Goal: Task Accomplishment & Management: Use online tool/utility

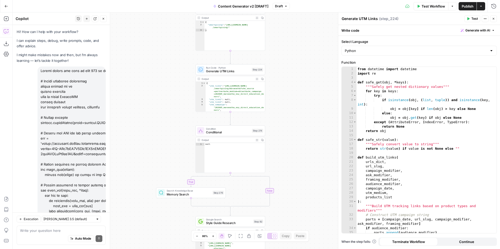
click at [46, 231] on textarea at bounding box center [61, 230] width 82 height 5
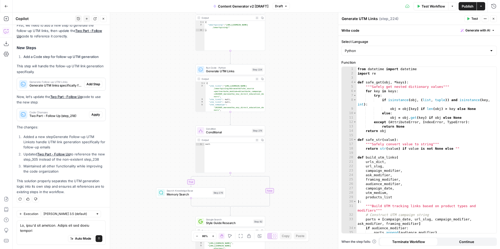
scroll to position [909, 0]
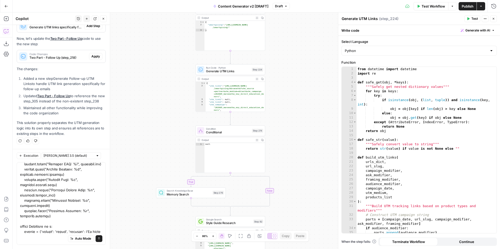
type textarea "No, that's not correct. Please use the below instead # Import necessary librari…"
click at [99, 239] on icon "submit" at bounding box center [98, 238] width 3 height 3
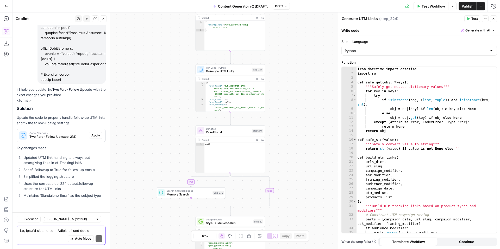
scroll to position [3127, 0]
click at [73, 233] on textarea at bounding box center [61, 230] width 82 height 5
type textarea "What do you mean by"
drag, startPoint x: 24, startPoint y: 195, endPoint x: 108, endPoint y: 196, distance: 84.4
click at [108, 196] on div "Copilot History New chat Detach Close Hi! How can I help with your workflow? I …" at bounding box center [61, 130] width 98 height 237
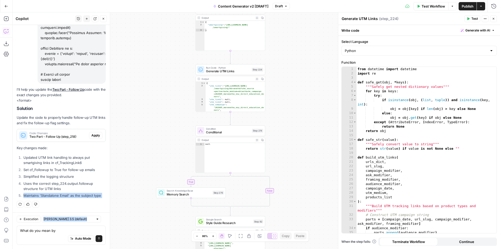
click at [90, 194] on li "Maintains 'Standalone Email' as the subject type" at bounding box center [64, 195] width 84 height 5
drag, startPoint x: 24, startPoint y: 195, endPoint x: 106, endPoint y: 196, distance: 82.0
click at [106, 196] on div "Hi! How can I help with your workflow? I can explain steps, debug, write prompt…" at bounding box center [60, 137] width 97 height 224
copy li "Maintains 'Standalone Email' as the subject type"
click at [64, 219] on input "text" at bounding box center [68, 219] width 50 height 5
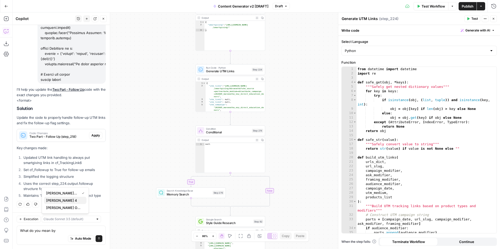
click at [79, 201] on span "[PERSON_NAME] 4" at bounding box center [64, 200] width 36 height 5
type input "[PERSON_NAME] 4"
click at [65, 229] on textarea "What do you mean by" at bounding box center [61, 230] width 82 height 5
paste textarea "Maintains 'Standalone Email' as the subject type"
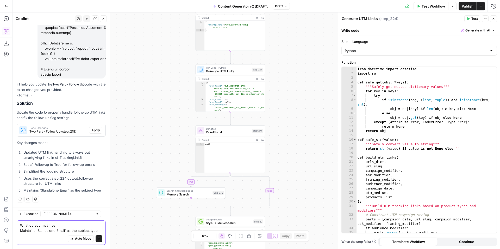
type textarea "What do you mean by: Maintains 'Standalone Email' as the subject type"
click at [100, 239] on icon "submit" at bounding box center [98, 238] width 3 height 3
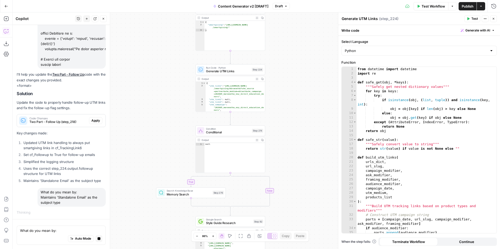
scroll to position [3140, 0]
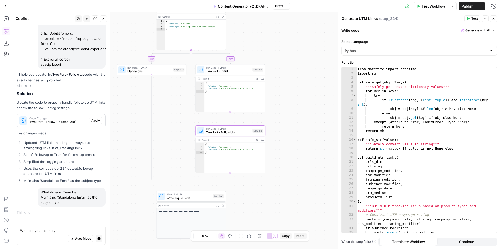
click at [95, 121] on span "Apply" at bounding box center [95, 120] width 9 height 5
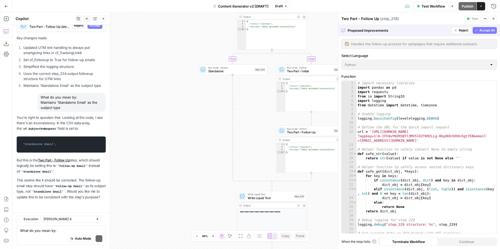
scroll to position [3242, 0]
click at [60, 234] on div "Auto Mode Send" at bounding box center [61, 239] width 82 height 11
type textarea "no thank you!"
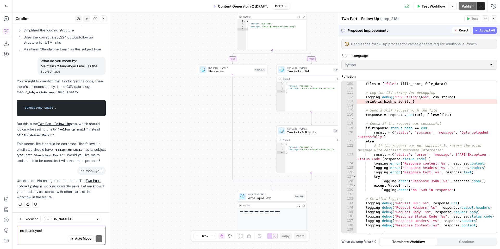
scroll to position [562, 0]
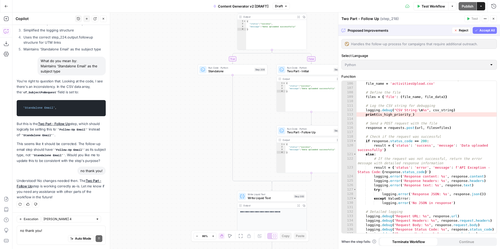
click at [482, 29] on span "Accept All" at bounding box center [486, 30] width 15 height 5
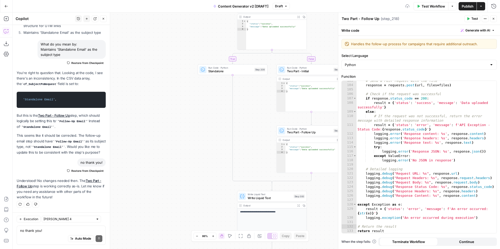
scroll to position [538, 0]
click at [378, 45] on textarea "Handles the follow-up process for campaigns that require additional outreach." at bounding box center [422, 43] width 142 height 5
click at [481, 43] on textarea "Handles the follow-up process for campaigns that require additional outreach." at bounding box center [422, 43] width 142 height 5
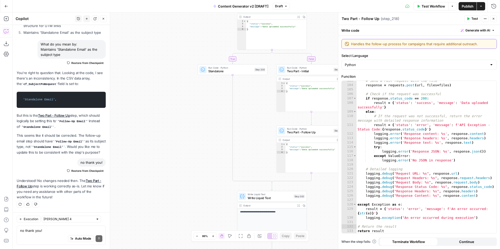
click at [481, 43] on textarea "Handles the follow-up process for campaigns that require additional outreach." at bounding box center [422, 43] width 142 height 5
type textarea "Creates the CZ task for the follow-up email"
click at [448, 53] on div "Creates the CZ task for the follow-up email Creates the CZ task for the follow-…" at bounding box center [419, 143] width 162 height 214
click at [494, 20] on icon "button" at bounding box center [493, 18] width 3 height 3
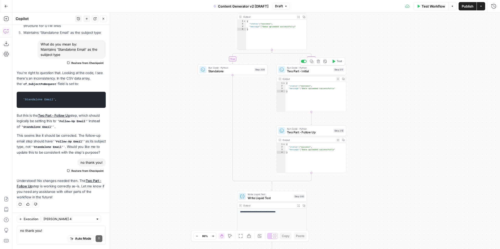
click at [317, 70] on span "Two Part - Initial" at bounding box center [309, 71] width 45 height 4
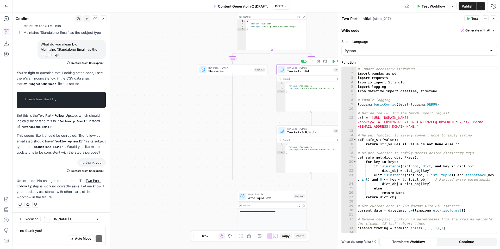
click at [325, 61] on icon "button" at bounding box center [325, 62] width 4 height 4
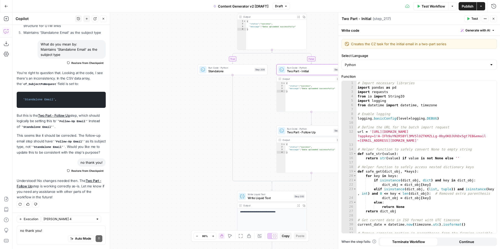
type textarea "Creates the CZ task for the initial email in a two-part series"
click at [439, 23] on header "Two Part - Initial Two Part - Initial ( step_217 ) Test Actions Close" at bounding box center [419, 18] width 162 height 12
click at [494, 19] on icon "button" at bounding box center [493, 18] width 3 height 3
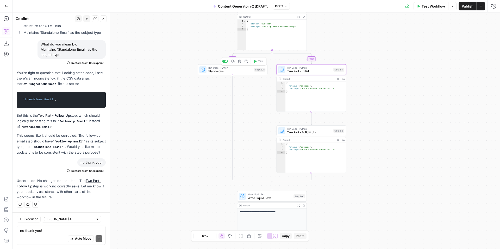
click at [217, 71] on span "Standalone" at bounding box center [230, 71] width 44 height 4
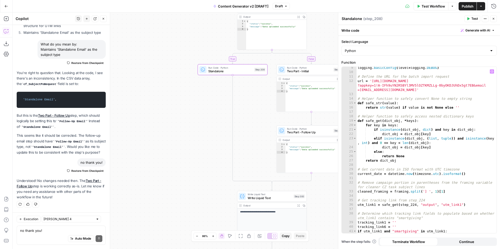
scroll to position [45, 0]
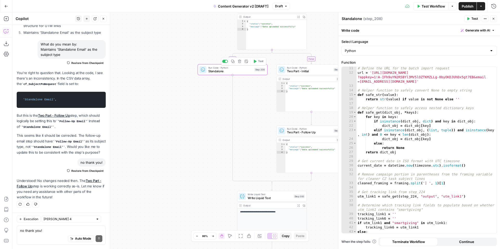
click at [247, 62] on icon "button" at bounding box center [246, 61] width 3 height 3
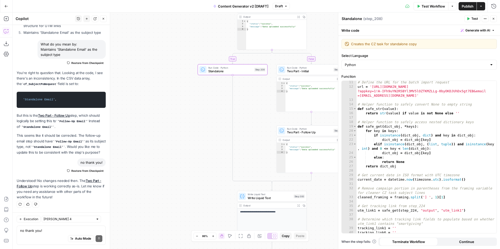
type textarea "Creates the CZ task for standalone copy"
click at [423, 20] on div "Standalone Standalone ( step_208 )" at bounding box center [401, 19] width 121 height 6
click at [494, 19] on icon "button" at bounding box center [493, 18] width 3 height 3
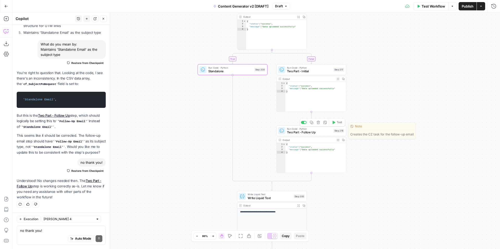
click at [373, 134] on div "true false true false true false true true false true false false Workflow Set …" at bounding box center [255, 130] width 487 height 237
click at [358, 127] on div "Note" at bounding box center [382, 126] width 67 height 7
click at [303, 134] on span "Two Part - Follow Up" at bounding box center [309, 132] width 45 height 4
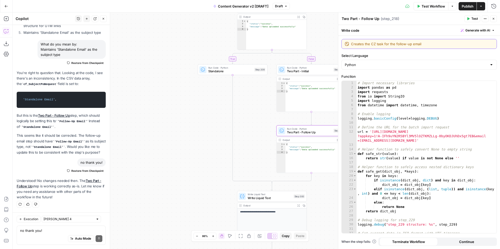
click at [430, 45] on textarea "Creates the CZ task for the follow-up email" at bounding box center [422, 43] width 142 height 5
type textarea "Creates the CZ task for the follow-up email in a two-part series"
click at [495, 20] on icon "button" at bounding box center [493, 18] width 3 height 3
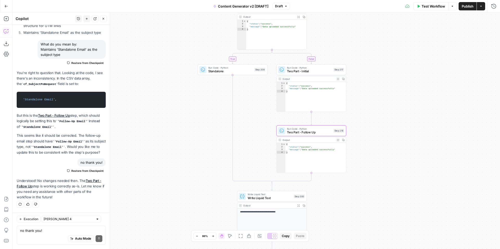
click at [215, 71] on span "Standalone" at bounding box center [230, 71] width 44 height 4
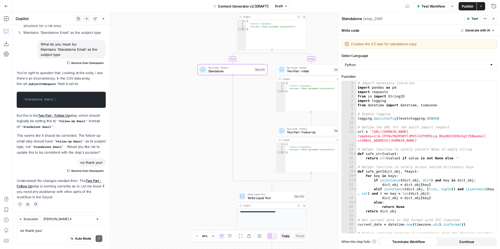
click at [495, 17] on icon "button" at bounding box center [493, 18] width 3 height 3
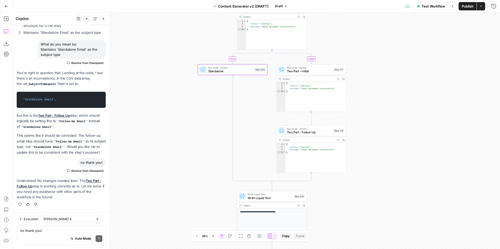
click at [315, 72] on span "Two Part - Initial" at bounding box center [309, 71] width 45 height 4
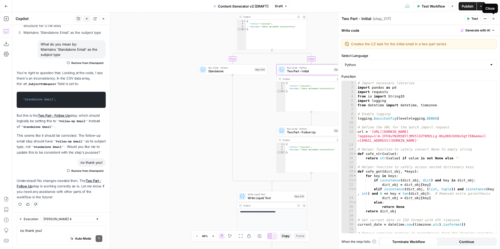
click at [493, 20] on icon "button" at bounding box center [493, 18] width 3 height 3
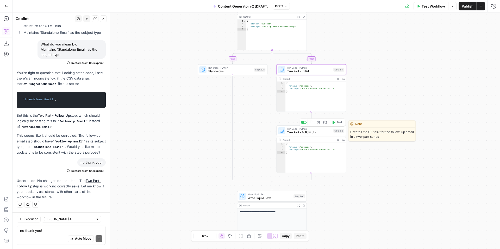
click at [300, 130] on div "Run Code · Python Two Part - Follow Up" at bounding box center [309, 131] width 45 height 8
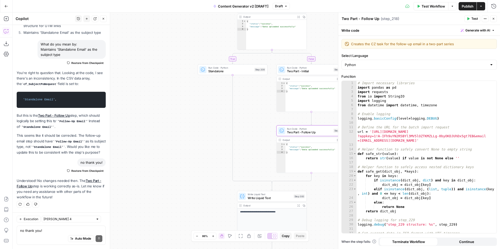
click at [494, 20] on icon "button" at bounding box center [493, 18] width 3 height 3
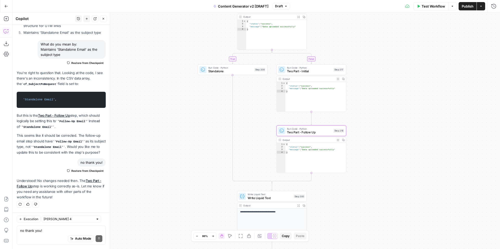
click at [424, 140] on div "true false true false true false true true false true false false Workflow Set …" at bounding box center [255, 130] width 487 height 237
click at [425, 8] on span "Test Workflow" at bounding box center [433, 6] width 23 height 5
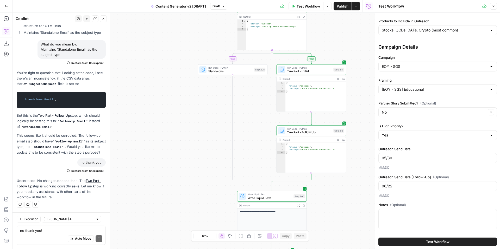
scroll to position [0, 0]
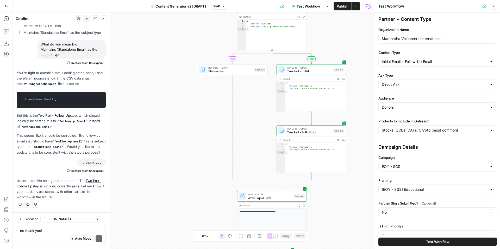
click at [408, 241] on button "Test Workflow" at bounding box center [437, 242] width 118 height 8
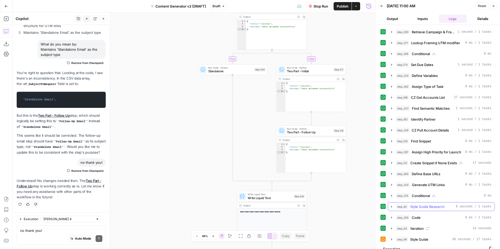
scroll to position [7, 0]
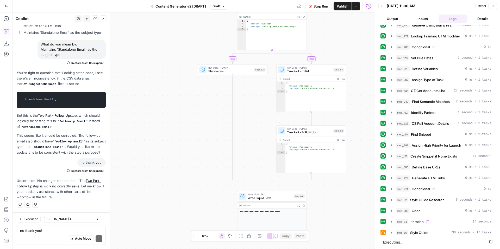
drag, startPoint x: 433, startPoint y: 241, endPoint x: 336, endPoint y: 240, distance: 96.6
click at [336, 240] on body "FreeWill New Home Browse Insights Opportunities Your Data Recent Grids Check fo…" at bounding box center [250, 124] width 500 height 249
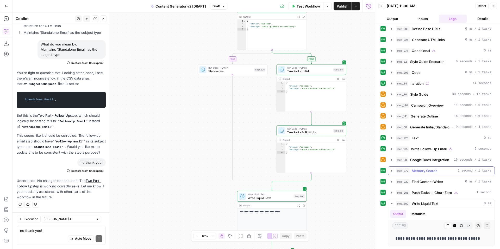
scroll to position [0, 0]
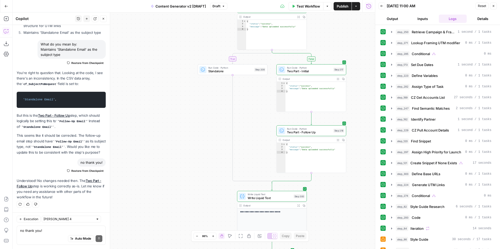
click at [494, 6] on icon "button" at bounding box center [494, 6] width 2 height 2
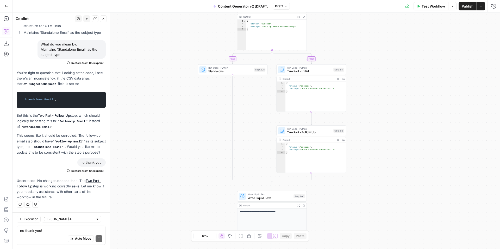
click at [422, 5] on span "Test Workflow" at bounding box center [433, 6] width 23 height 5
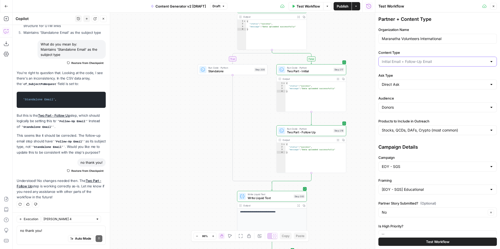
click at [435, 62] on input "Content Type" at bounding box center [434, 61] width 105 height 5
click at [430, 87] on span "Standalone" at bounding box center [437, 89] width 108 height 5
type input "Standalone"
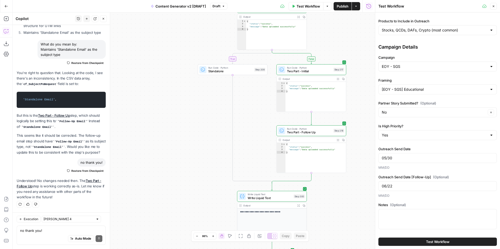
click at [416, 242] on button "Test Workflow" at bounding box center [437, 242] width 118 height 8
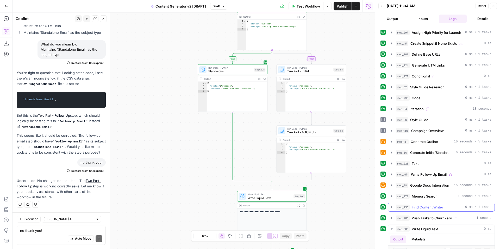
scroll to position [145, 0]
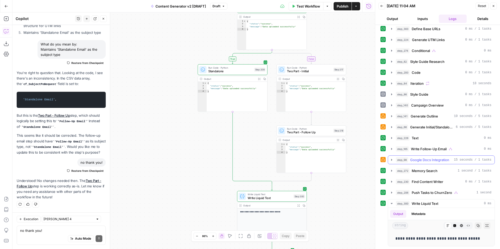
click at [392, 161] on icon "button" at bounding box center [392, 160] width 4 height 4
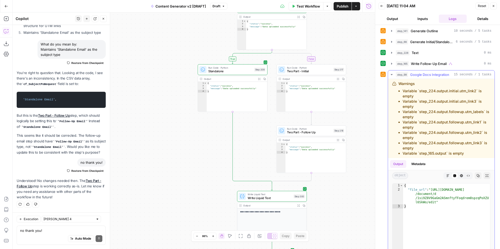
scroll to position [0, 0]
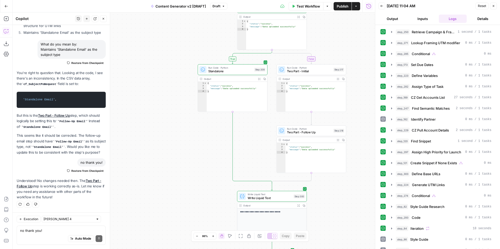
click at [383, 7] on icon "button" at bounding box center [381, 5] width 3 height 3
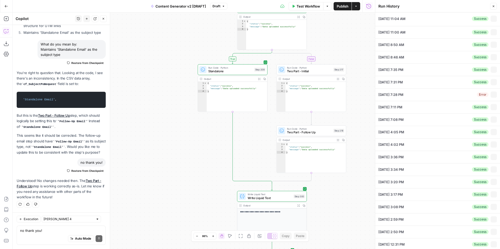
type input "Maranatha Volunteers International"
type input "Standalone"
type input "Direct Ask"
type input "Donors"
type input "Stocks, QCDs, DAFs, Crypto (most common)"
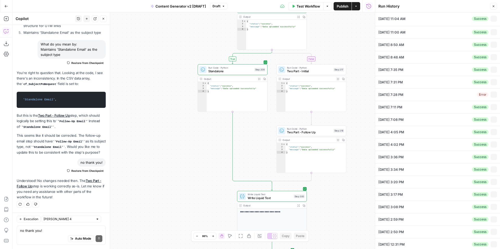
type input "EOY - SGS"
type input "[EOY - SGS] Educational"
type input "No"
type input "Yes"
type input "05/30"
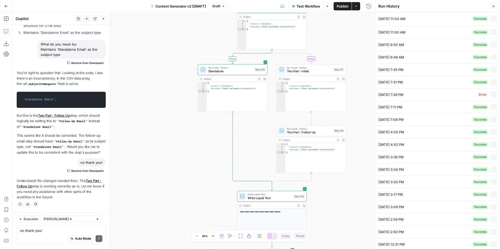
type input "06/22"
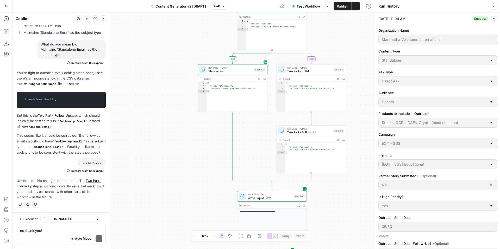
click at [494, 5] on icon "button" at bounding box center [493, 6] width 3 height 3
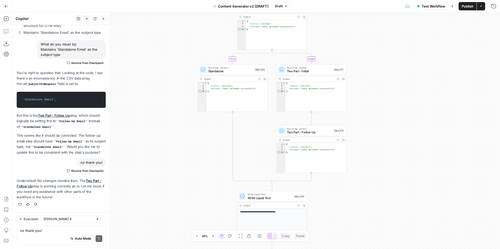
click at [435, 7] on span "Test Workflow" at bounding box center [433, 6] width 23 height 5
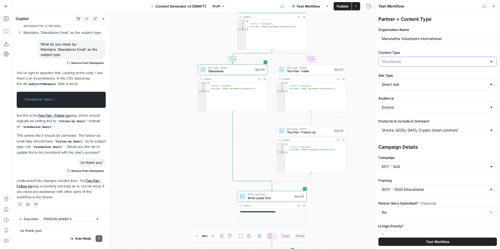
click at [421, 60] on input "Content Type" at bounding box center [434, 61] width 105 height 5
click at [442, 81] on span "Launch Email + Follow-Up Email" at bounding box center [437, 81] width 108 height 5
type input "Launch Email + Follow-Up Email"
click at [394, 239] on button "Test Workflow" at bounding box center [437, 242] width 118 height 8
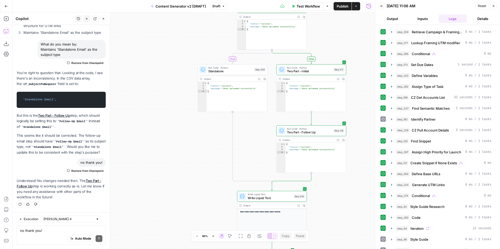
click at [495, 5] on button "Close" at bounding box center [493, 6] width 7 height 7
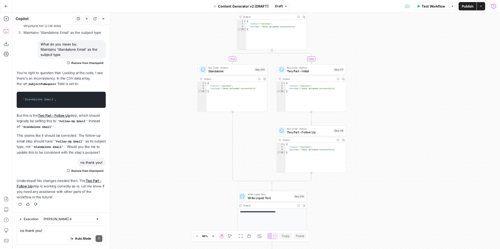
click at [468, 8] on span "Publish" at bounding box center [468, 6] width 12 height 5
click at [419, 120] on div "true false true false true false true true false true false false Workflow Set …" at bounding box center [255, 130] width 487 height 237
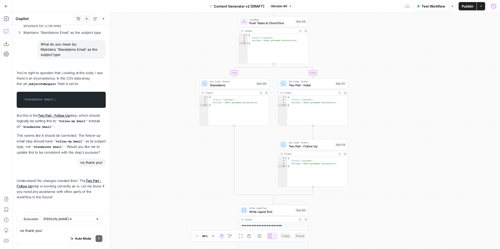
scroll to position [3320, 0]
click at [54, 229] on textarea "no thank you!" at bounding box center [61, 230] width 82 height 5
paste textarea "# Import necessary libraries import pandas as pd import requests from io import…"
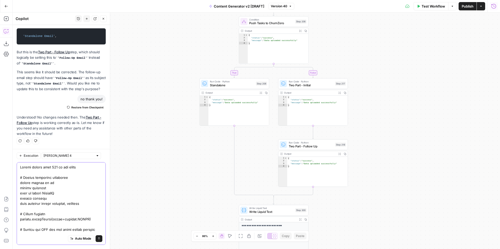
scroll to position [842, 0]
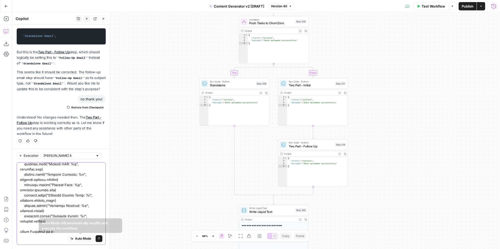
type textarea "Please update step 217 to the below # Import necessary libraries import pandas …"
click at [99, 238] on icon "submit" at bounding box center [98, 238] width 3 height 3
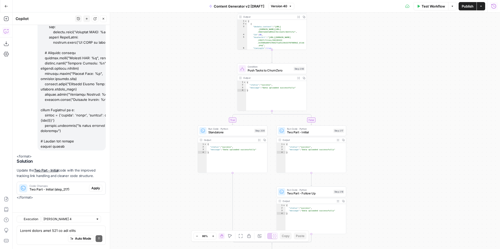
scroll to position [4225, 0]
click at [96, 189] on span "Apply" at bounding box center [95, 188] width 9 height 5
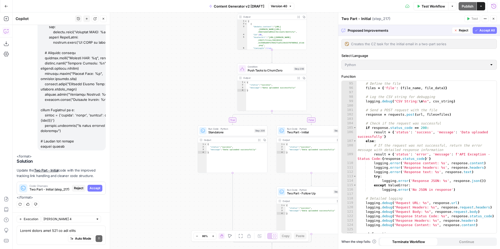
scroll to position [516, 0]
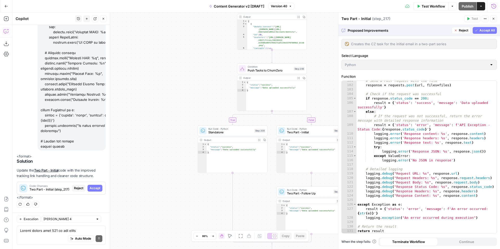
click at [479, 32] on span "Accept All" at bounding box center [486, 30] width 15 height 5
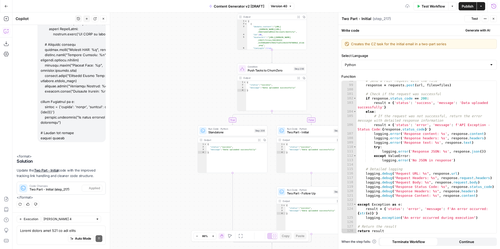
scroll to position [503, 0]
click at [423, 5] on span "Test Workflow" at bounding box center [433, 6] width 23 height 5
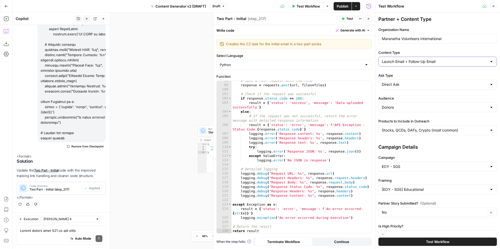
click at [401, 63] on input "Launch Email + Follow-Up Email" at bounding box center [434, 61] width 105 height 5
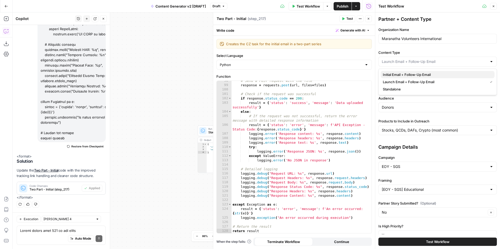
click at [420, 73] on span "Initial Email + Follow-Up Email" at bounding box center [437, 74] width 108 height 5
type input "Initial Email + Follow-Up Email"
click at [434, 243] on span "Test Workflow" at bounding box center [437, 242] width 23 height 5
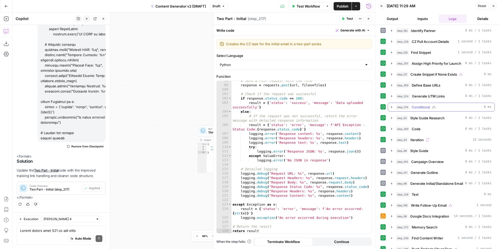
scroll to position [145, 0]
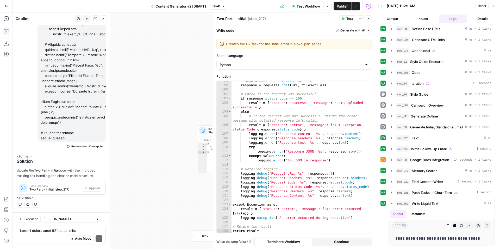
click at [495, 7] on button "Close" at bounding box center [493, 6] width 7 height 7
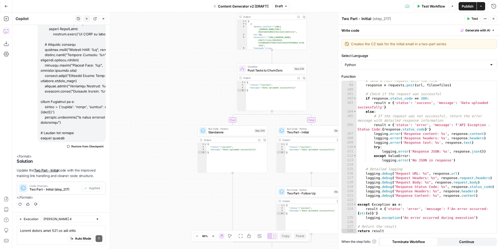
click at [58, 234] on div "Auto Mode Send" at bounding box center [61, 239] width 82 height 11
paste textarea "# Import necessary libraries import pandas as pd import requests from io import…"
type textarea "Please update the code in step 208 to the below # Import necessary libraries im…"
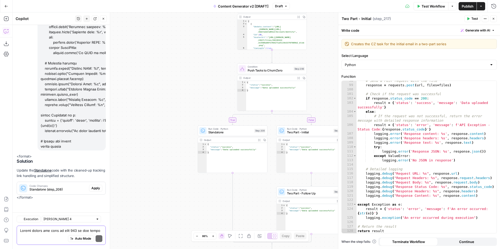
scroll to position [5133, 0]
click at [95, 189] on span "Apply" at bounding box center [95, 188] width 9 height 5
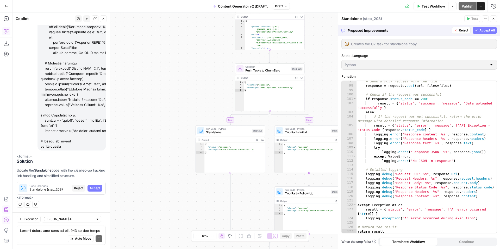
scroll to position [498, 0]
click at [64, 231] on textarea at bounding box center [61, 230] width 82 height 5
type textarea "the changes are not highlighted"
click at [99, 239] on icon "submit" at bounding box center [98, 238] width 3 height 3
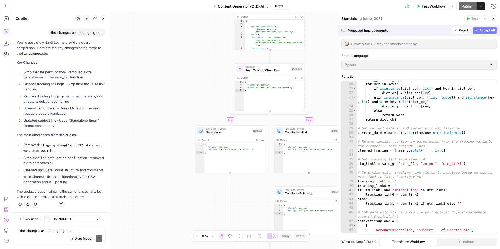
scroll to position [5257, 0]
click at [58, 230] on textarea "the changes are not highlighted" at bounding box center [61, 230] width 82 height 5
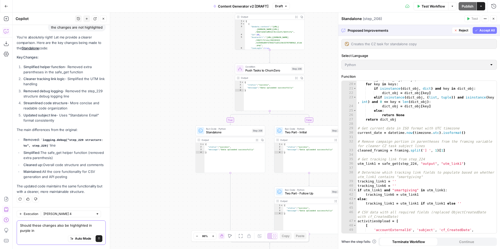
scroll to position [5262, 0]
type textarea "Should these changes also be highlighted in purple in the function box in step …"
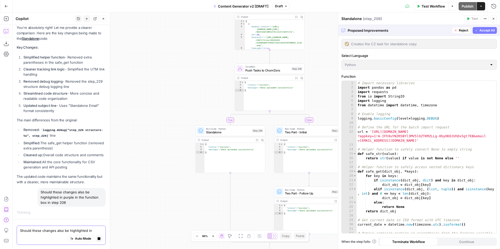
scroll to position [0, 0]
click at [493, 18] on span "E" at bounding box center [493, 17] width 4 height 5
click at [441, 20] on div "Standalone ( step_208 )" at bounding box center [401, 18] width 121 height 5
click at [495, 20] on button "Close" at bounding box center [493, 18] width 7 height 7
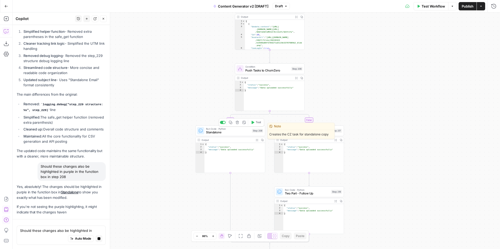
click at [229, 132] on span "Standalone" at bounding box center [228, 132] width 44 height 4
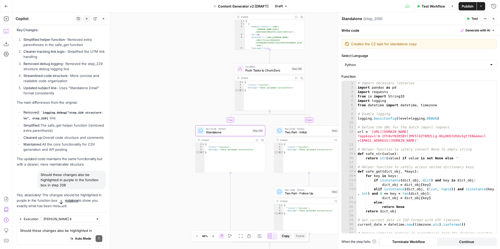
scroll to position [5232, 0]
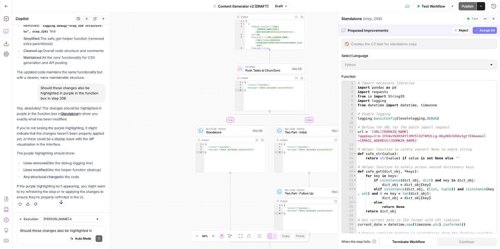
scroll to position [5377, 0]
click at [47, 232] on textarea "Should these changes also be highlighted in purple in the function box in step …" at bounding box center [61, 230] width 82 height 5
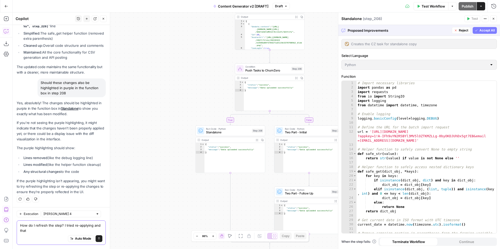
scroll to position [5382, 0]
type textarea "How do I refresh the step? I tried re-applying and that did not work"
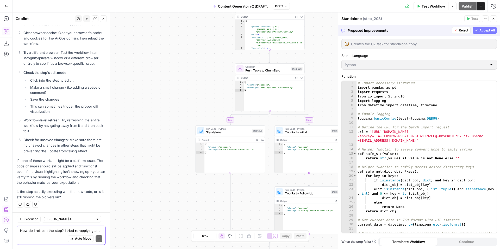
scroll to position [5548, 0]
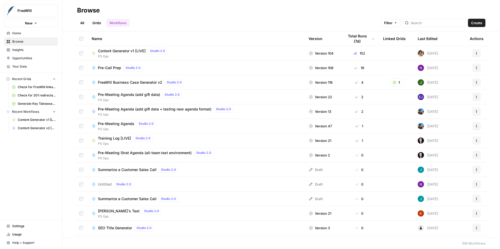
click at [127, 51] on span "Content Generator v1 [LIVE]" at bounding box center [122, 50] width 48 height 5
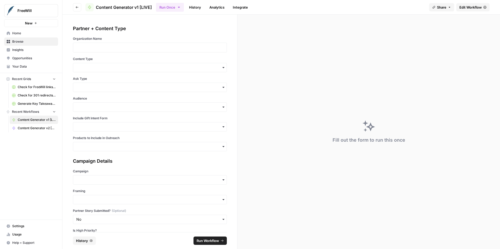
click at [467, 8] on span "Edit Workflow" at bounding box center [470, 7] width 22 height 5
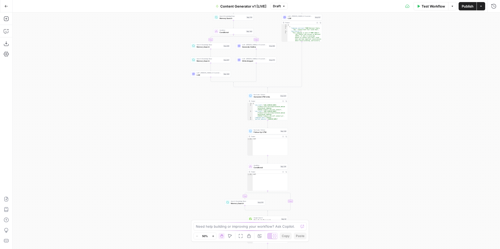
drag, startPoint x: 339, startPoint y: 74, endPoint x: 341, endPoint y: 126, distance: 52.1
click at [341, 127] on div "true false true false true false true false true false true false Workflow Set …" at bounding box center [255, 130] width 487 height 237
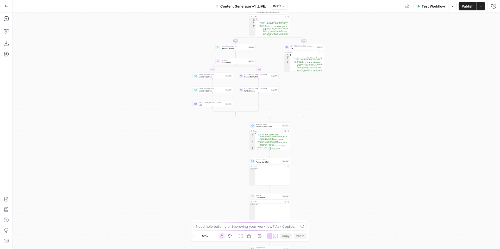
click at [4, 8] on icon "button" at bounding box center [6, 6] width 4 height 4
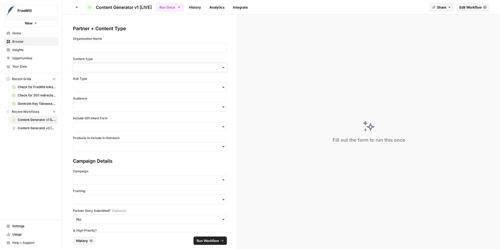
click at [111, 67] on input "Content Type" at bounding box center [149, 67] width 147 height 5
click at [147, 32] on div "Partner + Content Type" at bounding box center [150, 28] width 154 height 7
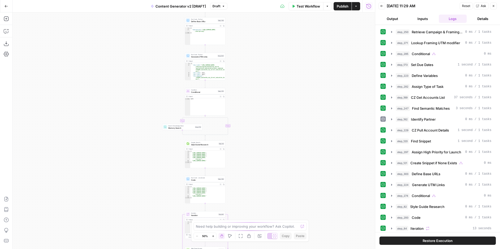
click at [493, 7] on icon "button" at bounding box center [494, 6] width 2 height 2
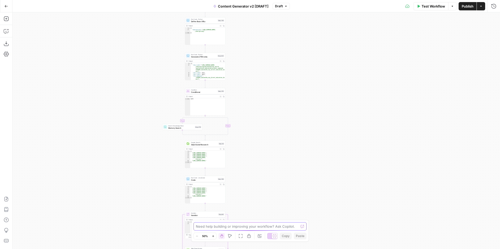
click at [251, 226] on textarea at bounding box center [247, 226] width 103 height 5
click at [280, 8] on span "Draft" at bounding box center [279, 6] width 8 height 5
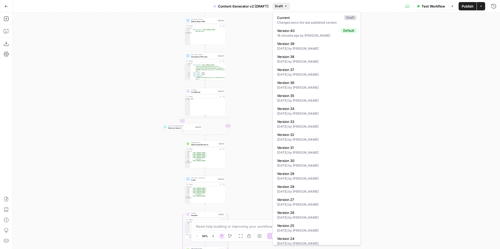
click at [375, 62] on div "true false true false true false true true false true false false Workflow Set …" at bounding box center [255, 130] width 487 height 237
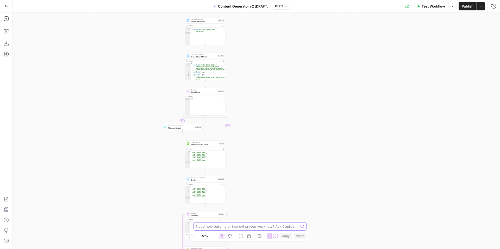
click at [252, 226] on textarea at bounding box center [247, 226] width 103 height 5
paste textarea "# Import necessary libraries import pandas as pd import requests from io import…"
type textarea "Please update the code in step 208 to the below # Import necessary libraries im…"
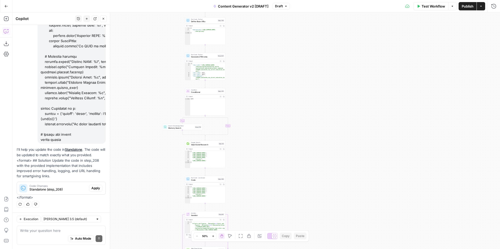
scroll to position [769, 0]
click at [96, 188] on span "Apply" at bounding box center [95, 188] width 9 height 5
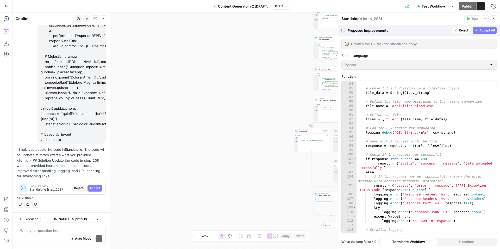
scroll to position [498, 0]
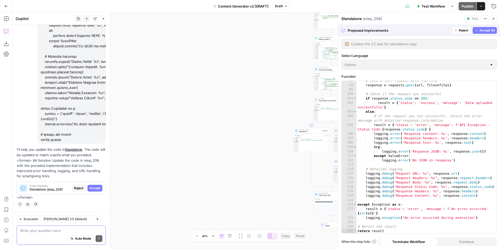
click at [62, 230] on textarea at bounding box center [61, 230] width 82 height 5
type textarea "it's not highlighted in purple"
click at [56, 219] on input "text" at bounding box center [68, 219] width 50 height 5
click at [76, 201] on span "[PERSON_NAME] 4" at bounding box center [64, 200] width 36 height 5
type input "[PERSON_NAME] 4"
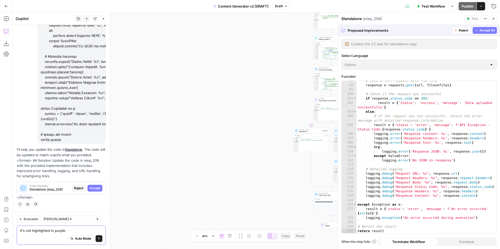
click at [24, 231] on textarea "it's not highlighted in purple" at bounding box center [61, 230] width 82 height 5
type textarea "the changes are not highlighted in purple"
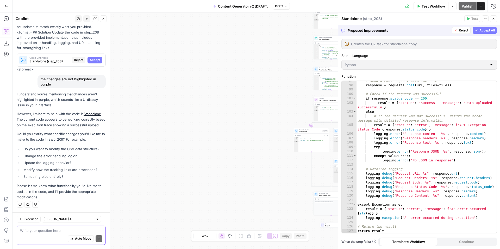
scroll to position [898, 0]
click at [478, 31] on button "Accept All" at bounding box center [485, 30] width 24 height 7
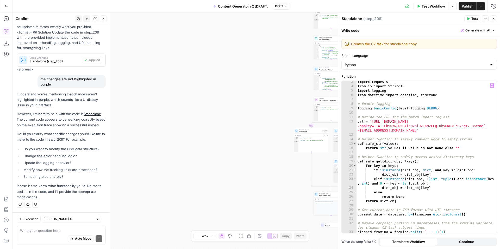
scroll to position [0, 0]
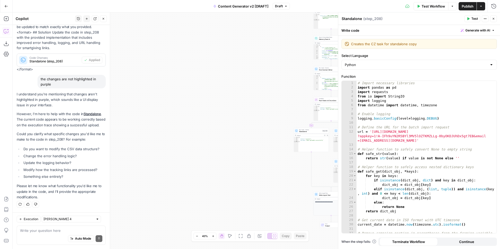
click at [430, 6] on span "Test Workflow" at bounding box center [433, 6] width 23 height 5
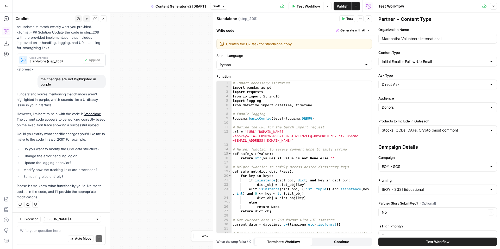
click at [405, 58] on div "Initial Email + Follow-Up Email" at bounding box center [437, 62] width 118 height 10
click at [422, 89] on span "Standalone" at bounding box center [437, 89] width 108 height 5
type input "Standalone"
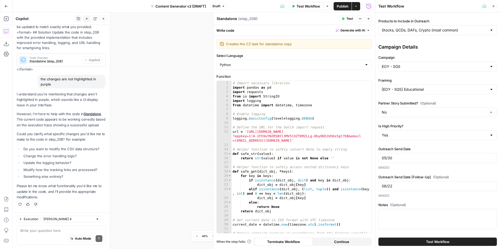
click at [399, 240] on button "Test Workflow" at bounding box center [437, 242] width 118 height 8
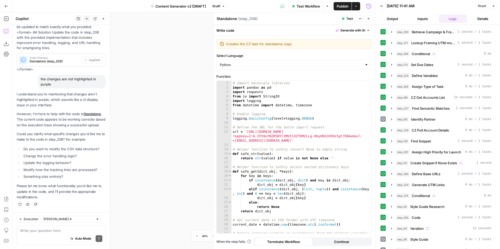
click at [494, 5] on icon "button" at bounding box center [493, 5] width 3 height 3
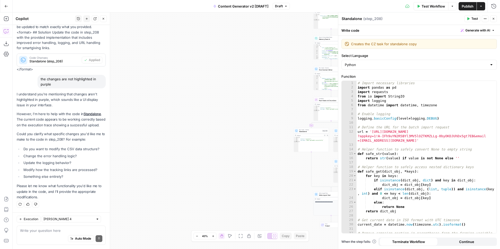
click at [472, 7] on span "Publish" at bounding box center [468, 6] width 12 height 5
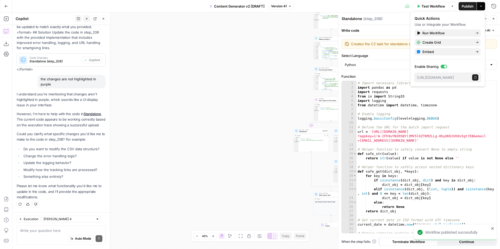
click at [250, 40] on div "true false true false true false true true false true false false Workflow Set …" at bounding box center [255, 130] width 487 height 237
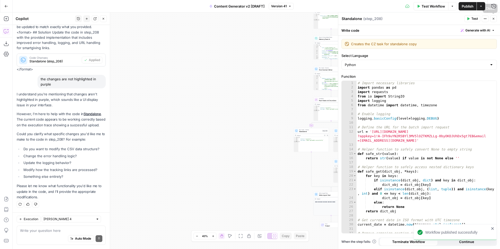
click at [494, 20] on icon "button" at bounding box center [493, 18] width 3 height 3
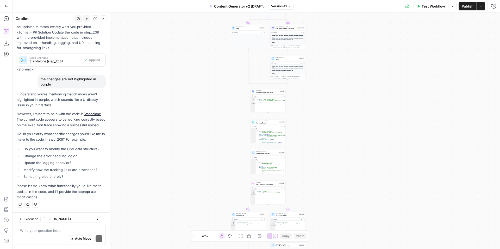
drag, startPoint x: 435, startPoint y: 65, endPoint x: 371, endPoint y: 159, distance: 113.6
click at [371, 159] on div "true false true false true false true true false true false false Workflow Set …" at bounding box center [255, 130] width 487 height 237
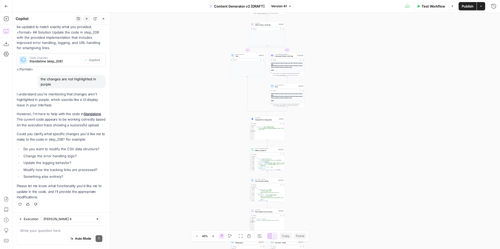
drag, startPoint x: 360, startPoint y: 89, endPoint x: 360, endPoint y: 209, distance: 119.8
click at [360, 211] on div "true false true false true false true true false true false false Workflow Set …" at bounding box center [255, 130] width 487 height 237
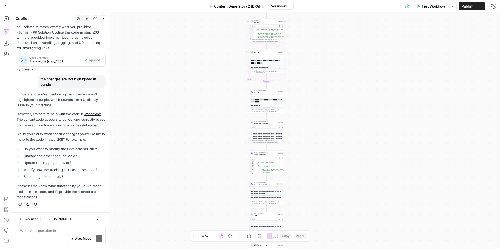
drag, startPoint x: 348, startPoint y: 111, endPoint x: 347, endPoint y: 219, distance: 108.6
click at [347, 219] on div "true false true false true false true true false true false false Workflow Set …" at bounding box center [255, 130] width 487 height 237
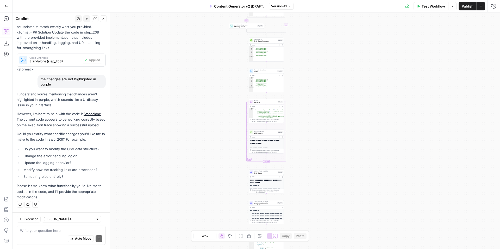
drag, startPoint x: 343, startPoint y: 97, endPoint x: 342, endPoint y: 207, distance: 109.4
click at [342, 207] on div "true false true false true false true true false true false false Workflow Set …" at bounding box center [255, 130] width 487 height 237
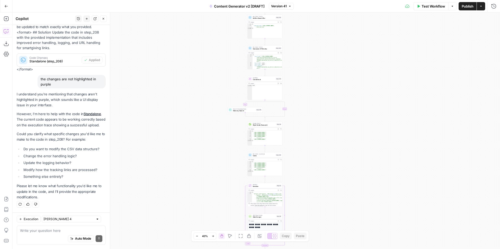
drag, startPoint x: 334, startPoint y: 107, endPoint x: 330, endPoint y: 204, distance: 97.5
click at [330, 204] on div "true false true false true false true true false true false false Workflow Set …" at bounding box center [255, 130] width 487 height 237
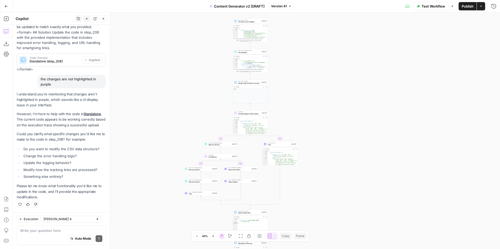
drag, startPoint x: 330, startPoint y: 92, endPoint x: 320, endPoint y: 212, distance: 120.5
click at [320, 212] on div "true false true false true false true true false true false false Workflow Set …" at bounding box center [255, 130] width 487 height 237
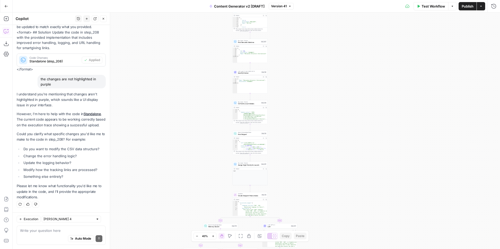
drag, startPoint x: 318, startPoint y: 101, endPoint x: 318, endPoint y: 185, distance: 84.4
click at [318, 189] on div "true false true false true false true true false true false false Workflow Set …" at bounding box center [255, 130] width 487 height 237
drag, startPoint x: 324, startPoint y: 141, endPoint x: 324, endPoint y: 184, distance: 42.7
click at [324, 186] on div "true false true false true false true true false true false false Workflow Set …" at bounding box center [255, 130] width 487 height 237
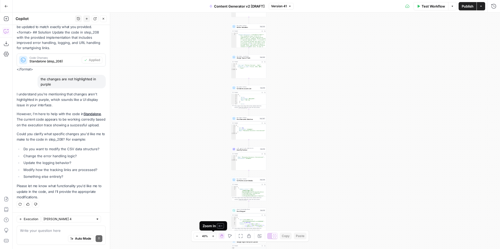
click at [213, 237] on icon "button" at bounding box center [213, 236] width 2 height 2
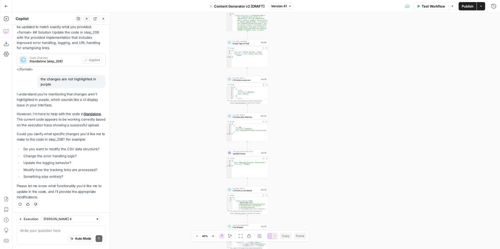
click at [213, 237] on icon "button" at bounding box center [213, 236] width 2 height 2
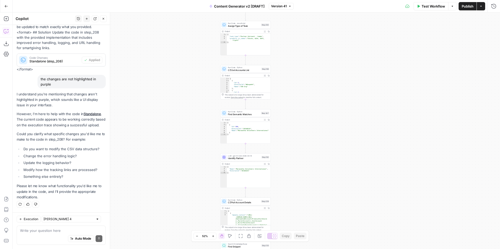
click at [213, 237] on icon "button" at bounding box center [213, 236] width 2 height 2
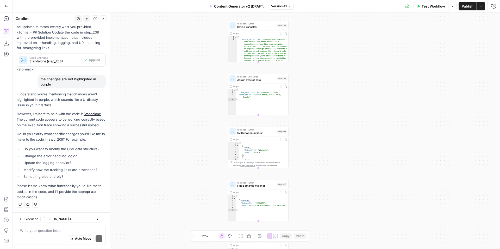
drag, startPoint x: 321, startPoint y: 124, endPoint x: 336, endPoint y: 219, distance: 95.7
click at [336, 219] on div "true false true false true false true true false true false false Workflow Set …" at bounding box center [255, 130] width 487 height 237
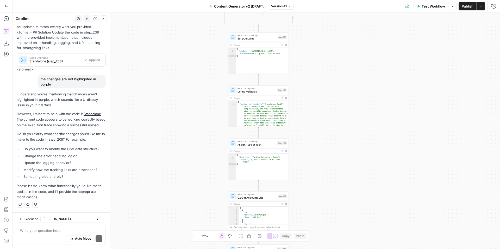
drag, startPoint x: 335, startPoint y: 101, endPoint x: 335, endPoint y: 210, distance: 109.6
click at [335, 210] on div "true false true false true false true true false true false false Workflow Set …" at bounding box center [255, 130] width 487 height 237
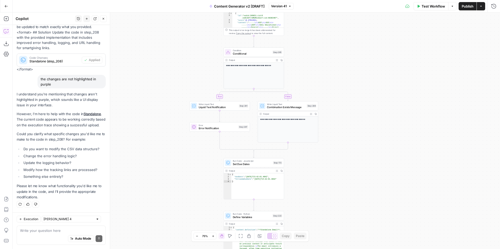
drag, startPoint x: 354, startPoint y: 92, endPoint x: 347, endPoint y: 203, distance: 111.7
click at [347, 203] on div "true false true false true false true true false true false false Workflow Set …" at bounding box center [255, 130] width 487 height 237
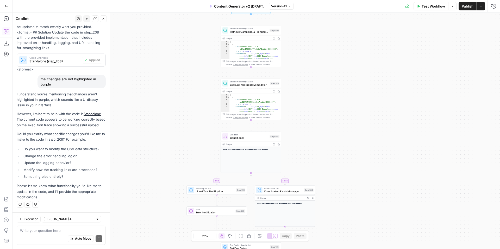
drag, startPoint x: 347, startPoint y: 110, endPoint x: 347, endPoint y: 202, distance: 91.7
click at [347, 202] on div "true false true false true false true true false true false false Workflow Set …" at bounding box center [255, 130] width 487 height 237
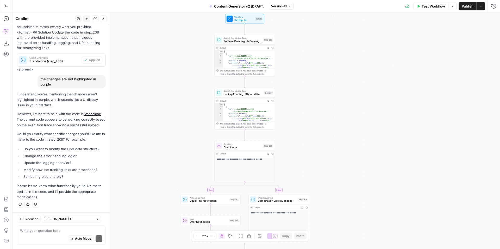
drag, startPoint x: 335, startPoint y: 167, endPoint x: 329, endPoint y: 94, distance: 73.9
click at [329, 94] on div "true false true false true false true true false true false false Workflow Set …" at bounding box center [255, 130] width 487 height 237
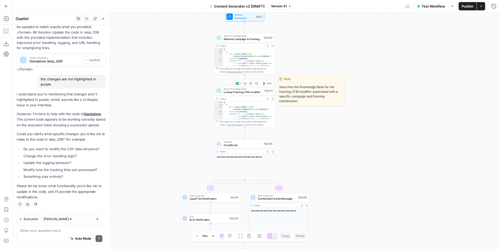
click at [229, 93] on span "Lookup Framing UTM modifier" at bounding box center [243, 92] width 39 height 4
type input "Content Generator"
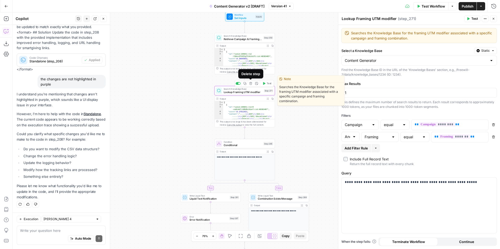
click at [251, 84] on icon "button" at bounding box center [250, 83] width 3 height 3
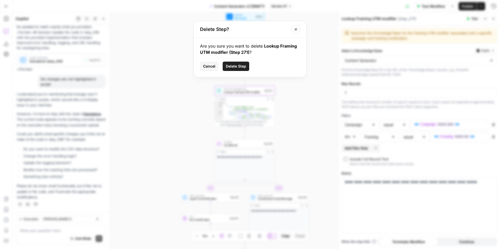
click at [235, 67] on span "Delete Step" at bounding box center [236, 66] width 20 height 5
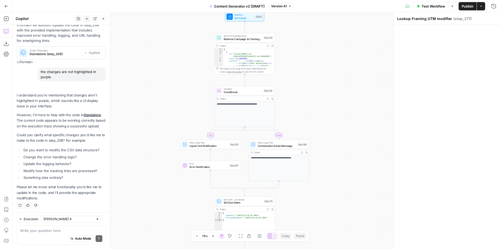
scroll to position [915, 0]
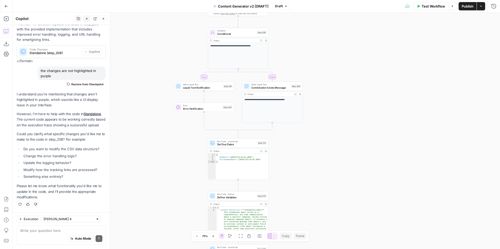
drag, startPoint x: 404, startPoint y: 182, endPoint x: 397, endPoint y: 121, distance: 61.3
click at [397, 121] on div "**********" at bounding box center [255, 130] width 487 height 237
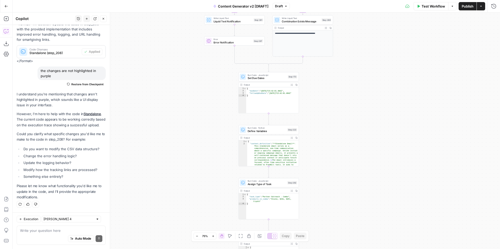
drag, startPoint x: 359, startPoint y: 172, endPoint x: 389, endPoint y: 105, distance: 72.5
click at [389, 105] on div "**********" at bounding box center [255, 130] width 487 height 237
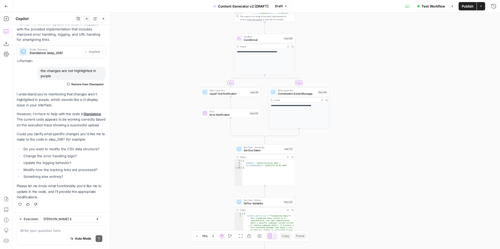
drag, startPoint x: 425, startPoint y: 76, endPoint x: 421, endPoint y: 160, distance: 83.7
click at [421, 160] on div "**********" at bounding box center [255, 130] width 487 height 237
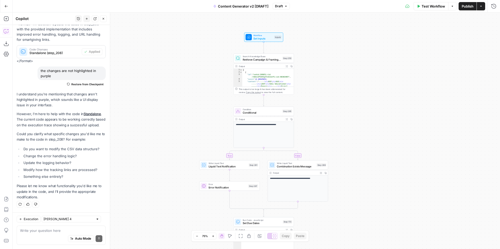
drag, startPoint x: 411, startPoint y: 72, endPoint x: 411, endPoint y: 141, distance: 68.7
click at [411, 141] on div "**********" at bounding box center [255, 130] width 487 height 237
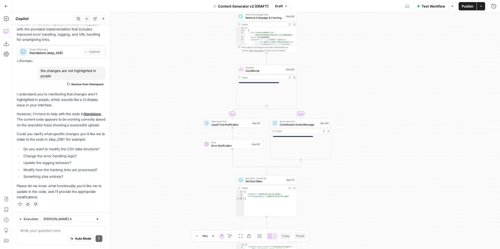
drag, startPoint x: 398, startPoint y: 141, endPoint x: 401, endPoint y: 98, distance: 43.1
click at [401, 98] on div "**********" at bounding box center [255, 130] width 487 height 237
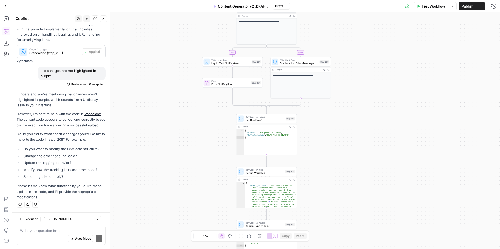
drag, startPoint x: 375, startPoint y: 162, endPoint x: 375, endPoint y: 98, distance: 64.3
click at [375, 99] on div "**********" at bounding box center [255, 130] width 487 height 237
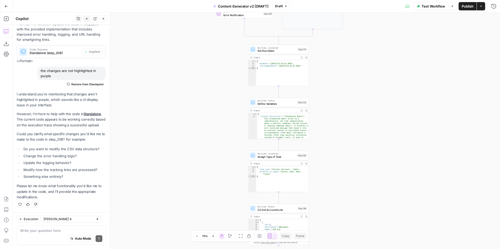
drag, startPoint x: 382, startPoint y: 178, endPoint x: 394, endPoint y: 106, distance: 73.4
click at [394, 106] on div "**********" at bounding box center [255, 130] width 487 height 237
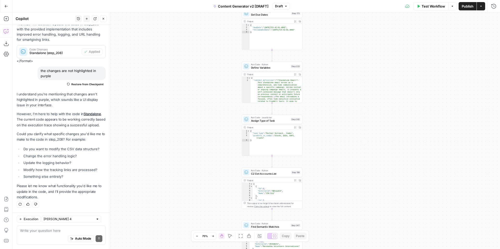
drag, startPoint x: 391, startPoint y: 161, endPoint x: 385, endPoint y: 130, distance: 32.1
click at [385, 130] on div "**********" at bounding box center [255, 130] width 487 height 237
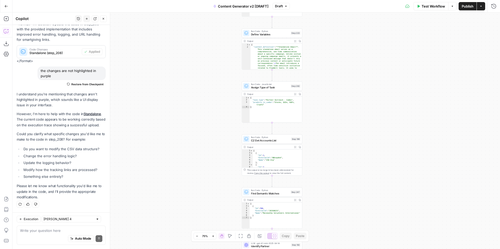
drag, startPoint x: 385, startPoint y: 178, endPoint x: 385, endPoint y: 134, distance: 43.5
click at [385, 134] on div "**********" at bounding box center [255, 130] width 487 height 237
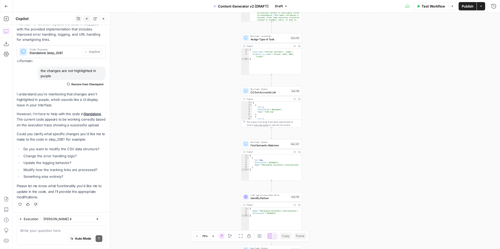
drag, startPoint x: 378, startPoint y: 187, endPoint x: 378, endPoint y: 145, distance: 41.7
click at [378, 145] on div "**********" at bounding box center [255, 130] width 487 height 237
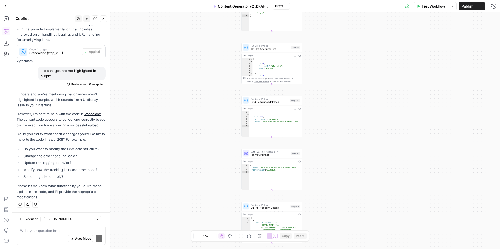
drag, startPoint x: 377, startPoint y: 176, endPoint x: 377, endPoint y: 134, distance: 41.9
click at [377, 134] on div "**********" at bounding box center [255, 130] width 487 height 237
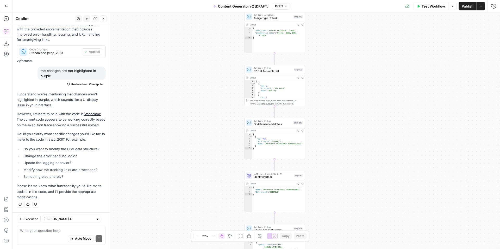
drag, startPoint x: 375, startPoint y: 166, endPoint x: 379, endPoint y: 199, distance: 33.2
click at [379, 199] on div "**********" at bounding box center [255, 130] width 487 height 237
click at [7, 7] on icon "button" at bounding box center [6, 6] width 4 height 4
click at [4, 5] on button "Go Back" at bounding box center [6, 6] width 9 height 9
click at [104, 20] on button "Close" at bounding box center [103, 18] width 7 height 7
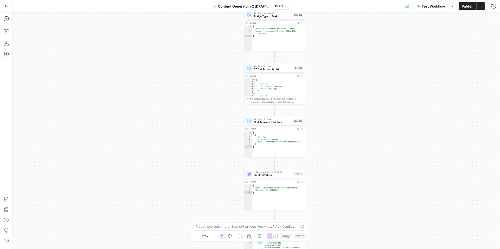
click at [7, 6] on icon "button" at bounding box center [6, 6] width 4 height 4
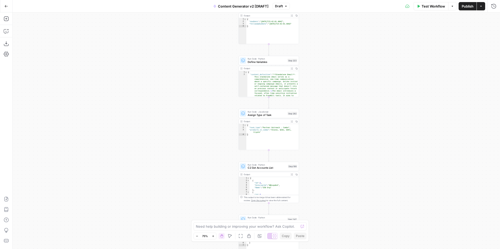
click at [8, 5] on icon "button" at bounding box center [6, 6] width 4 height 4
